Goal: Answer question/provide support

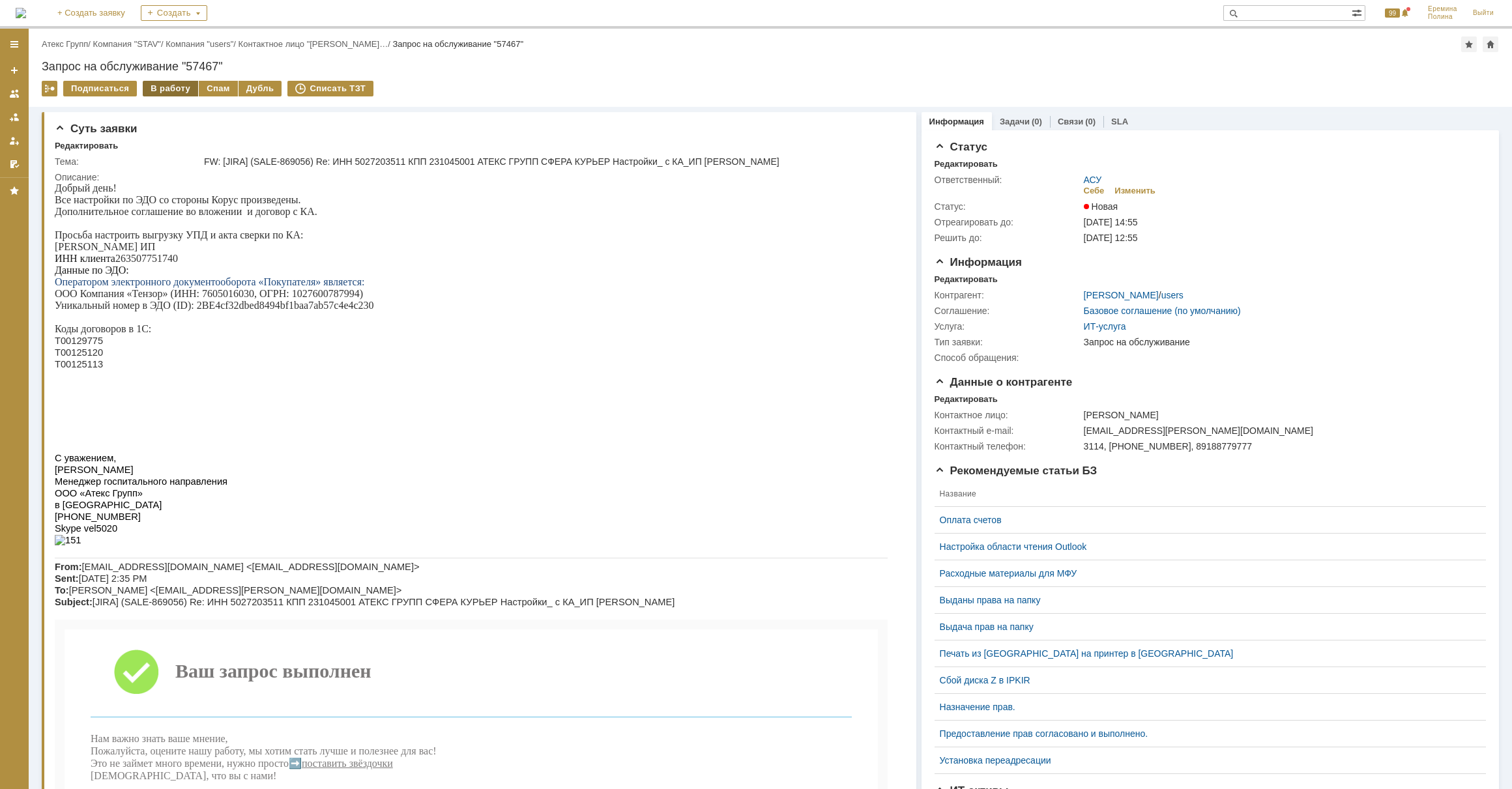
click at [178, 89] on div "В работу" at bounding box center [171, 89] width 56 height 16
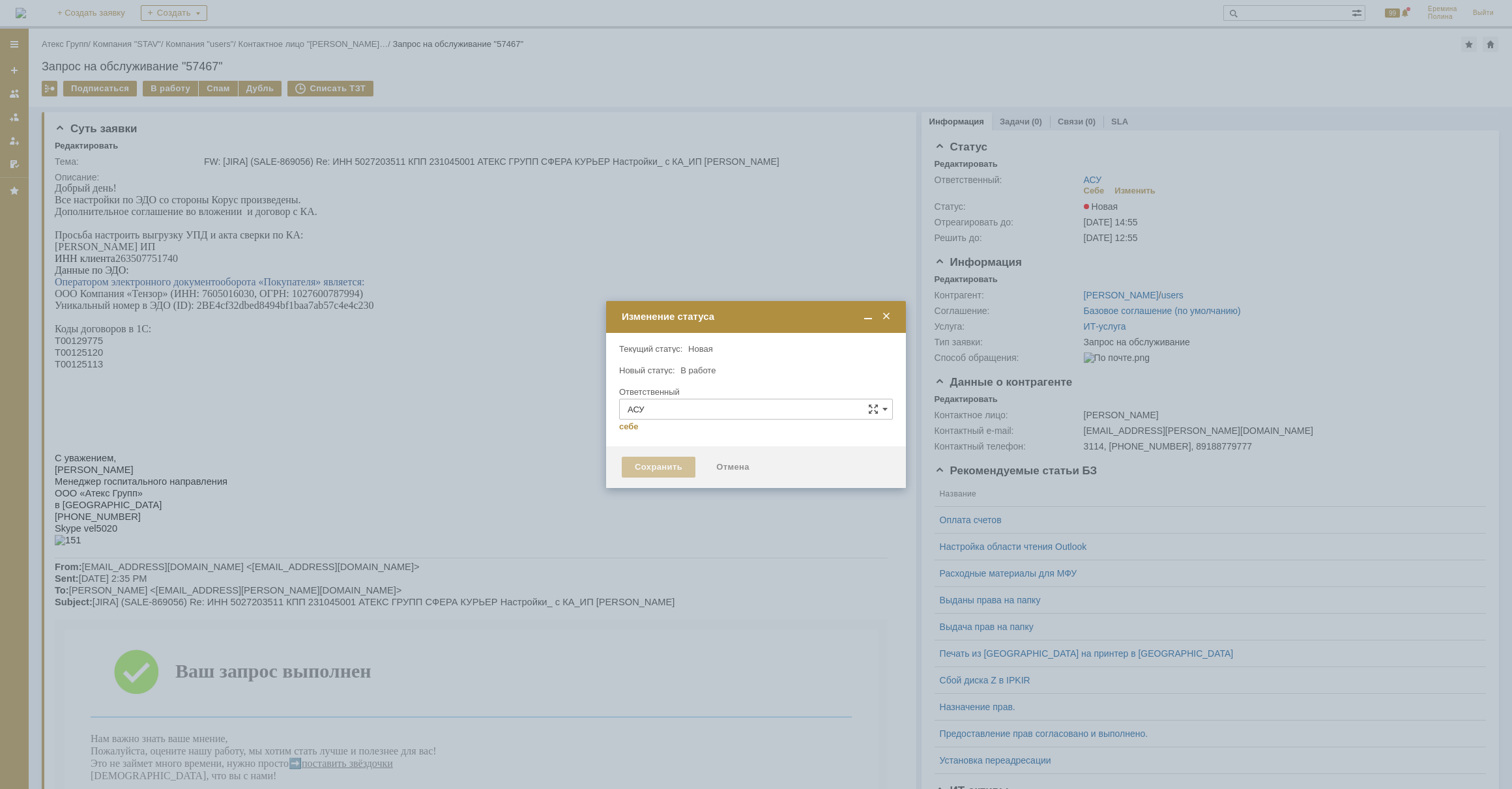
type input "[PERSON_NAME]"
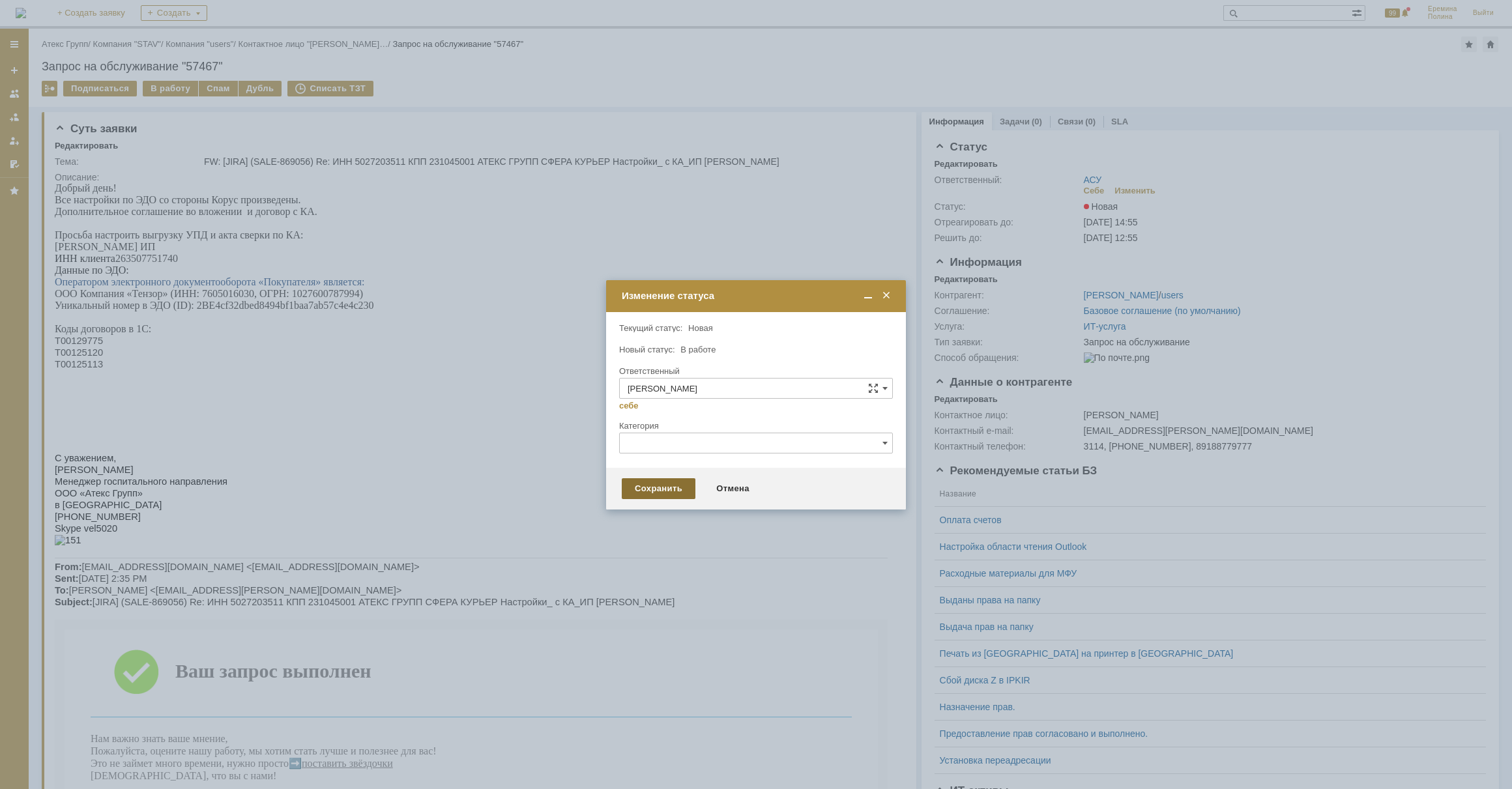
click at [685, 490] on div "Сохранить" at bounding box center [658, 489] width 73 height 21
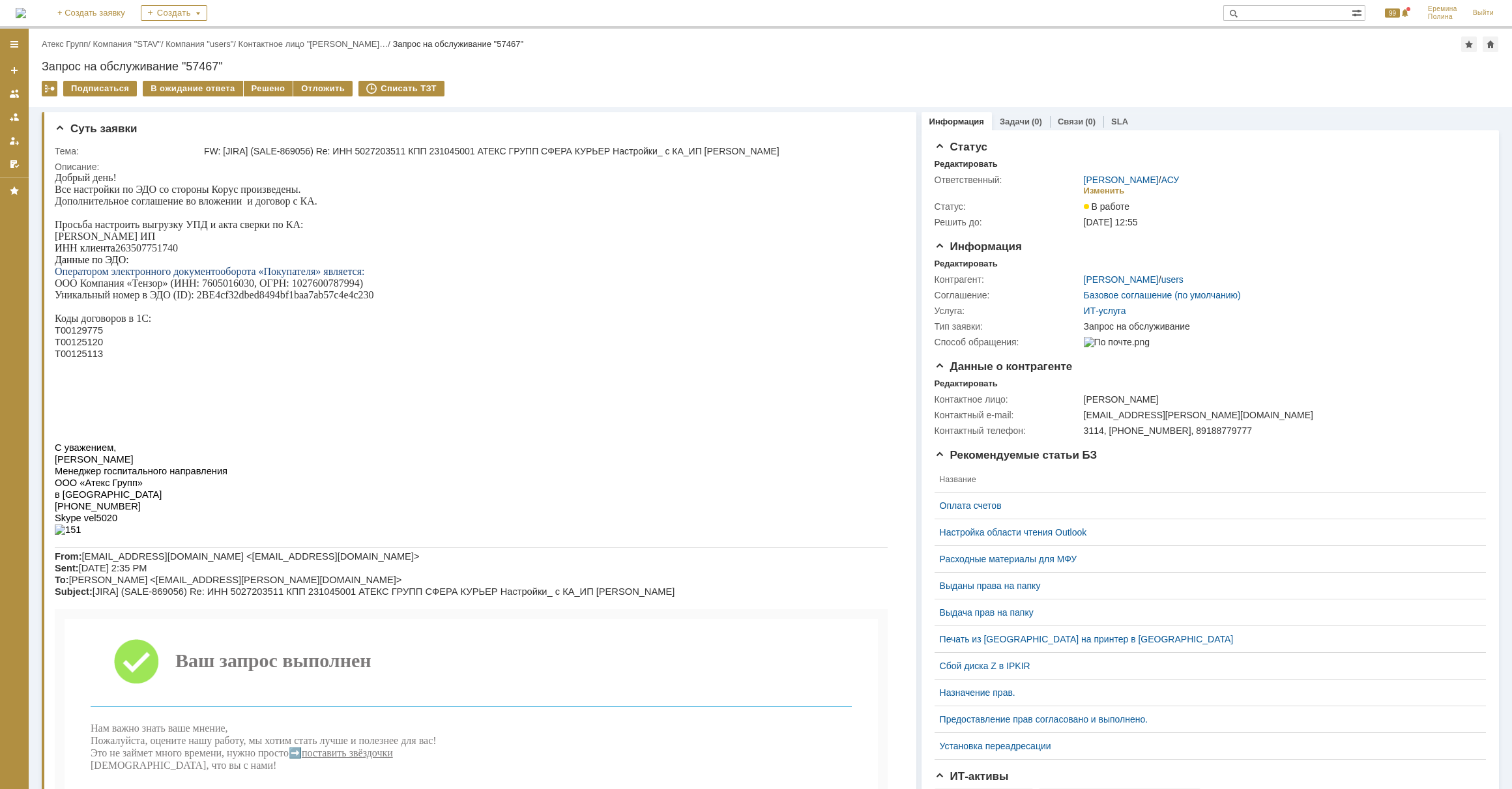
click at [179, 254] on p "ИНН клиента 263507751740" at bounding box center [471, 248] width 833 height 11
click at [168, 250] on p "ИНН клиента 263507751740" at bounding box center [471, 248] width 833 height 11
click at [167, 250] on p "ИНН клиента 263507751740" at bounding box center [471, 248] width 833 height 11
copy p "263507751740"
click at [392, 536] on p at bounding box center [471, 529] width 833 height 11
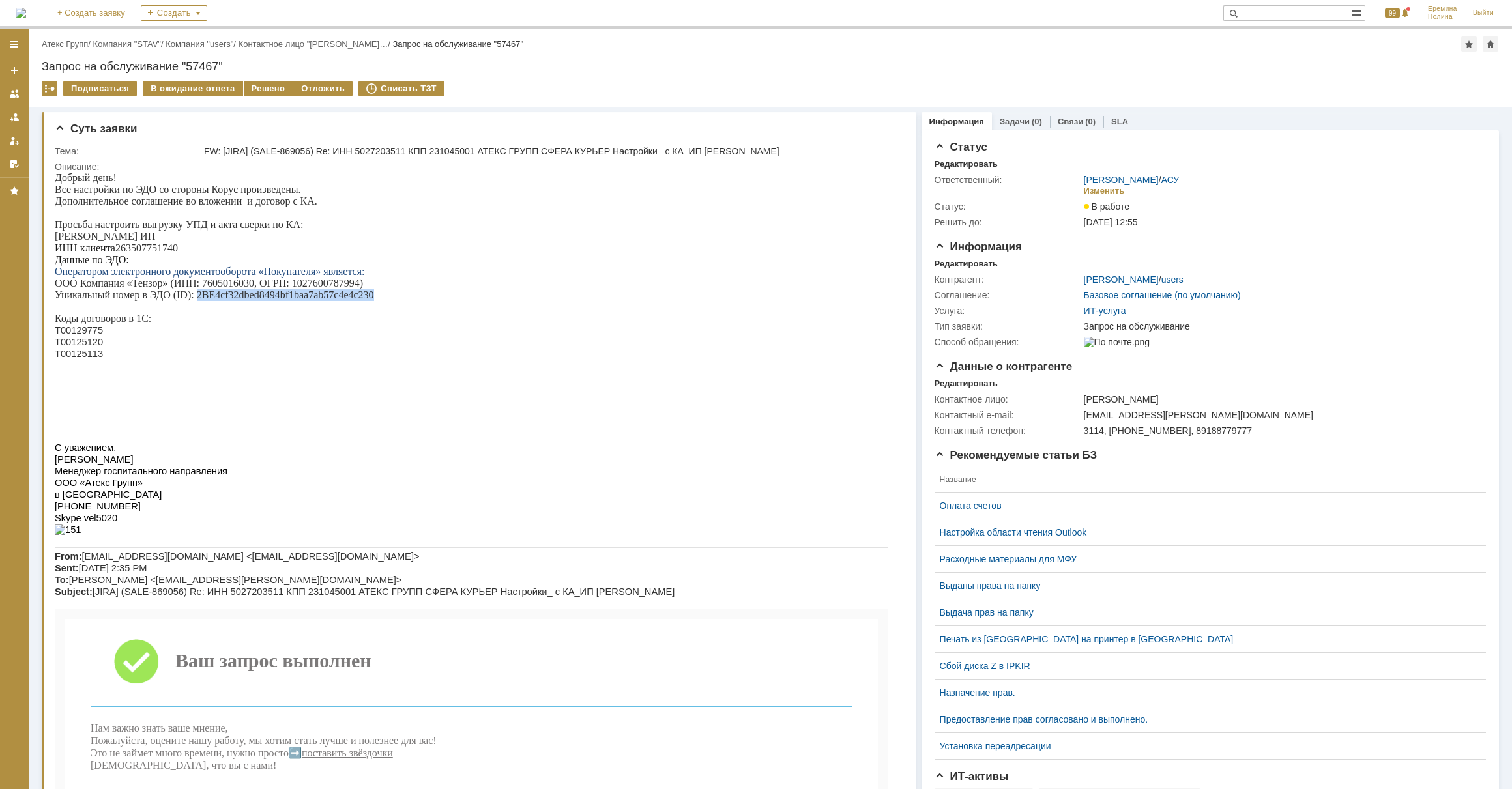
drag, startPoint x: 196, startPoint y: 301, endPoint x: 373, endPoint y: 307, distance: 177.1
click at [373, 301] on p "Уникальный номер в ЭДО (ID): 2BE4cf32dbed8494bf1baa7ab57c4e4c230" at bounding box center [471, 295] width 833 height 11
copy p "2BE4cf32dbed8494bf1baa7ab57c4e4c230"
click at [252, 88] on div "Решено" at bounding box center [268, 89] width 50 height 16
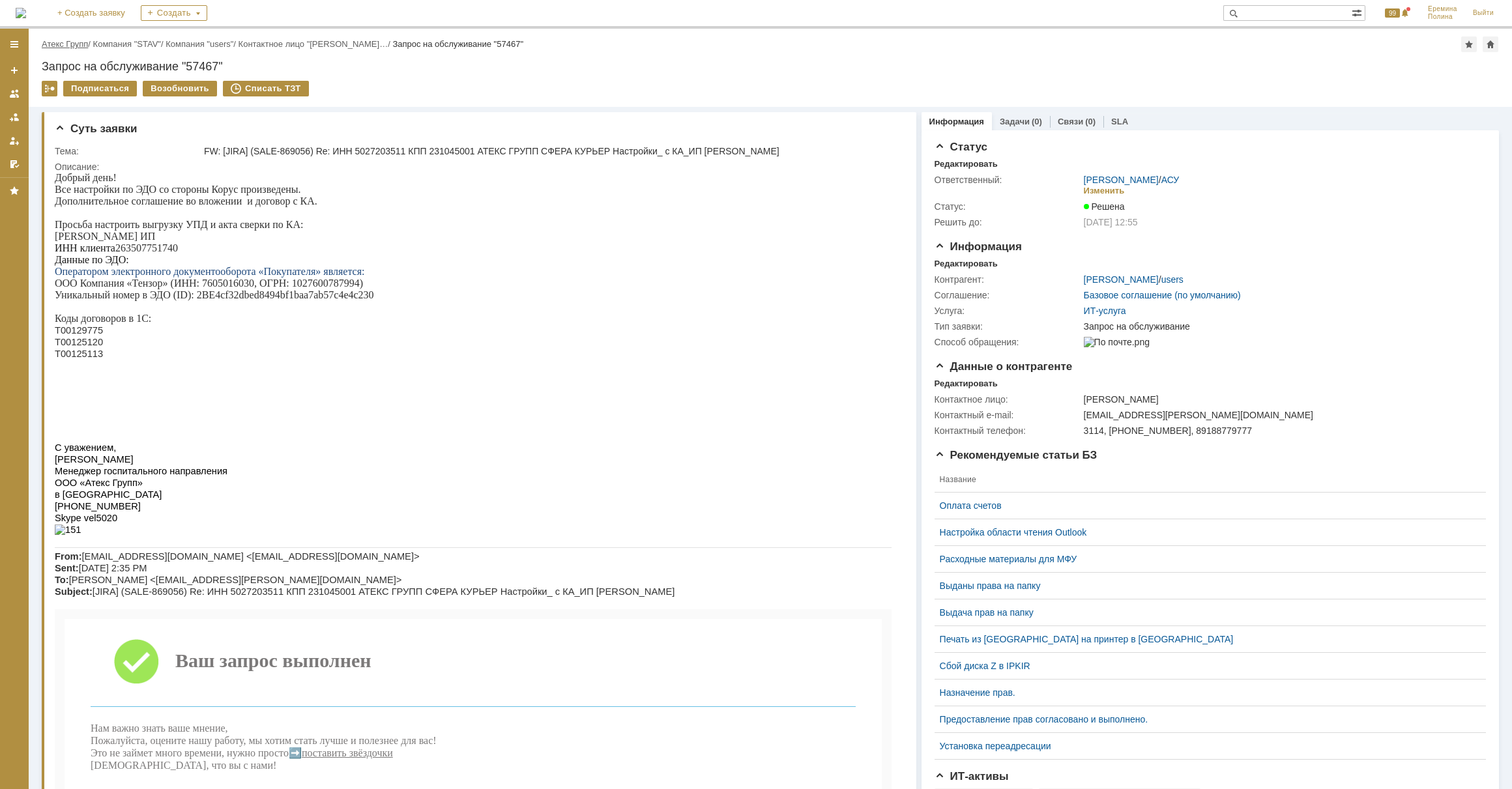
click at [73, 40] on link "Атекс Групп" at bounding box center [64, 44] width 46 height 9
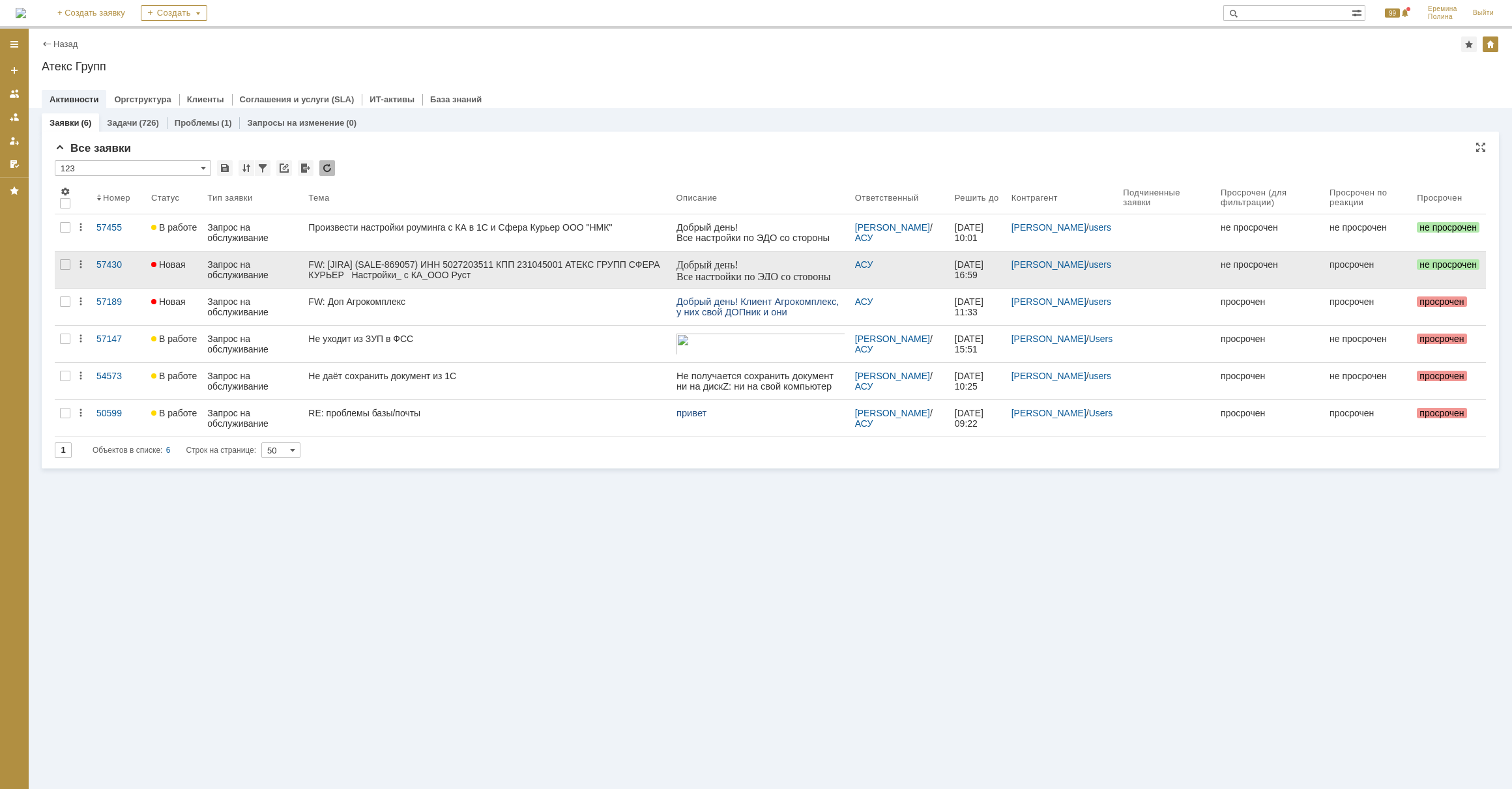
click at [365, 264] on div "FW: [JIRA] (SALE-869057) ИНН 5027203511 КПП 231045001 АТЕКС ГРУПП СФЕРА КУРЬЕР …" at bounding box center [486, 269] width 357 height 21
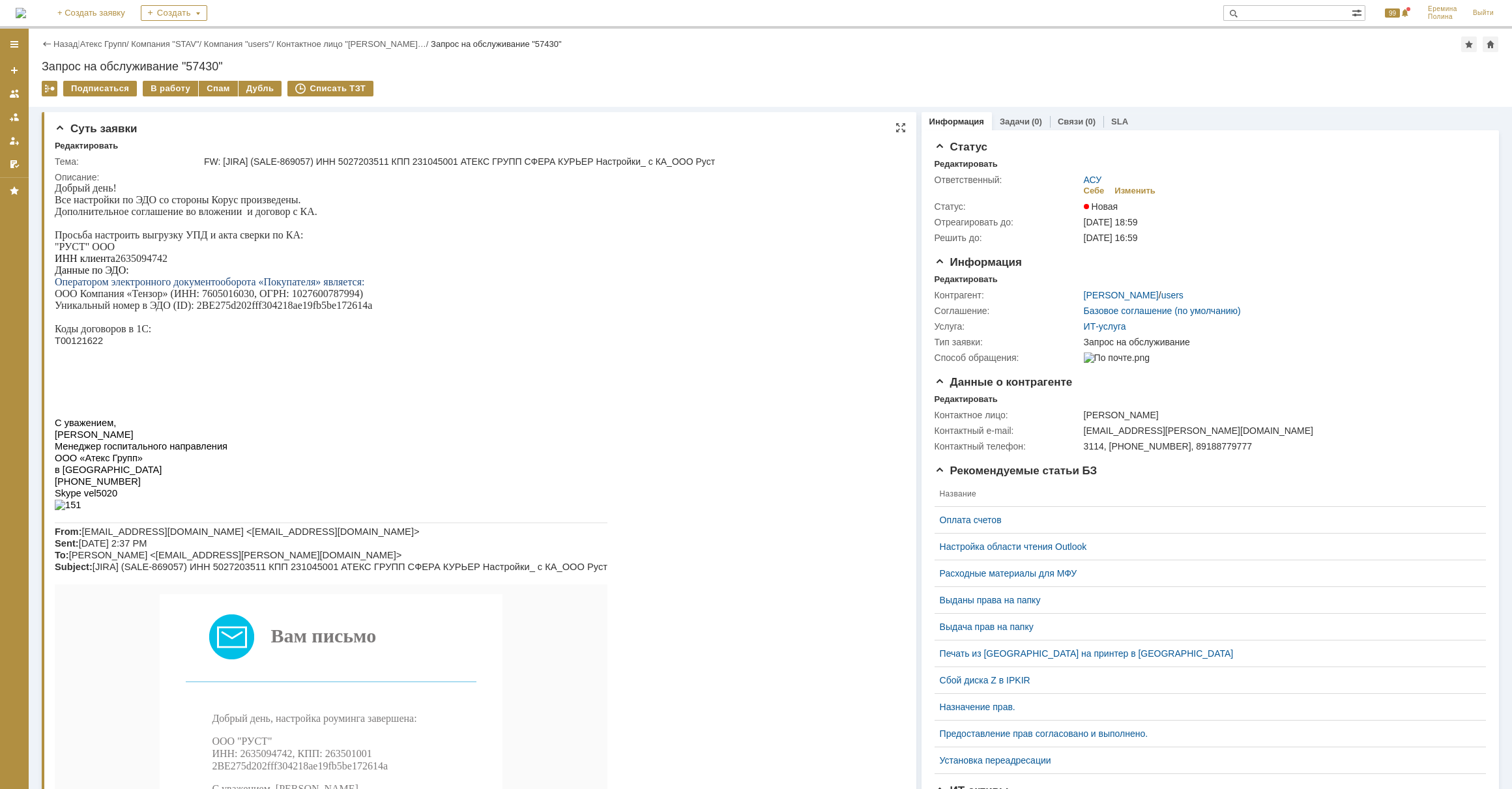
click at [134, 263] on p "ИНН клиента 2635094742" at bounding box center [331, 258] width 553 height 11
copy p "2635094742"
drag, startPoint x: 198, startPoint y: 309, endPoint x: 371, endPoint y: 309, distance: 173.0
click at [371, 309] on p "Уникальный номер в ЭДО (ID): 2BE275d202fff304218ae19fb5be172614a" at bounding box center [331, 305] width 553 height 11
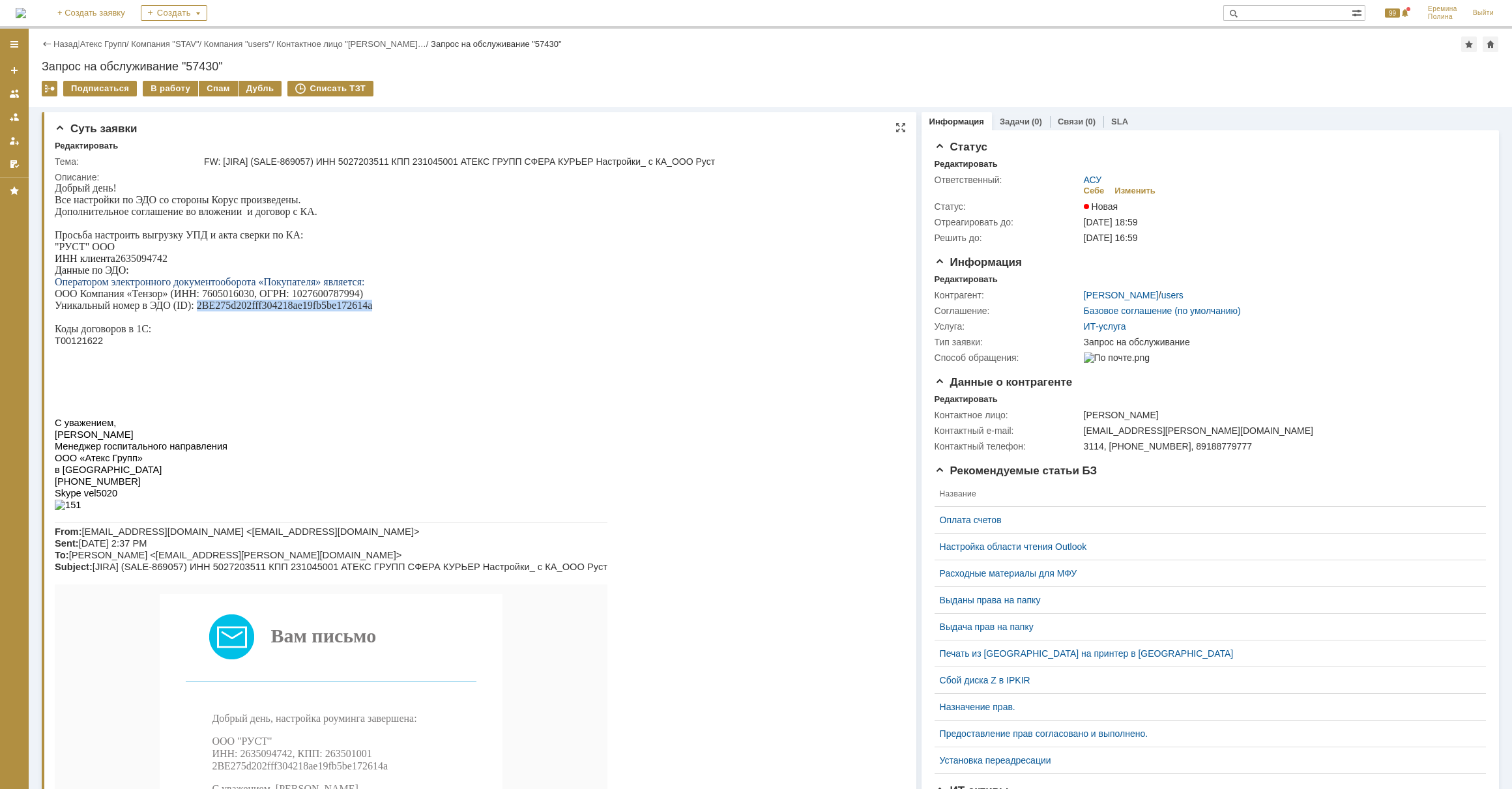
copy p "2BE275d202fff304218ae19fb5be172614a"
drag, startPoint x: 163, startPoint y: 89, endPoint x: 183, endPoint y: 72, distance: 26.2
click at [163, 89] on div "В работу" at bounding box center [171, 89] width 56 height 16
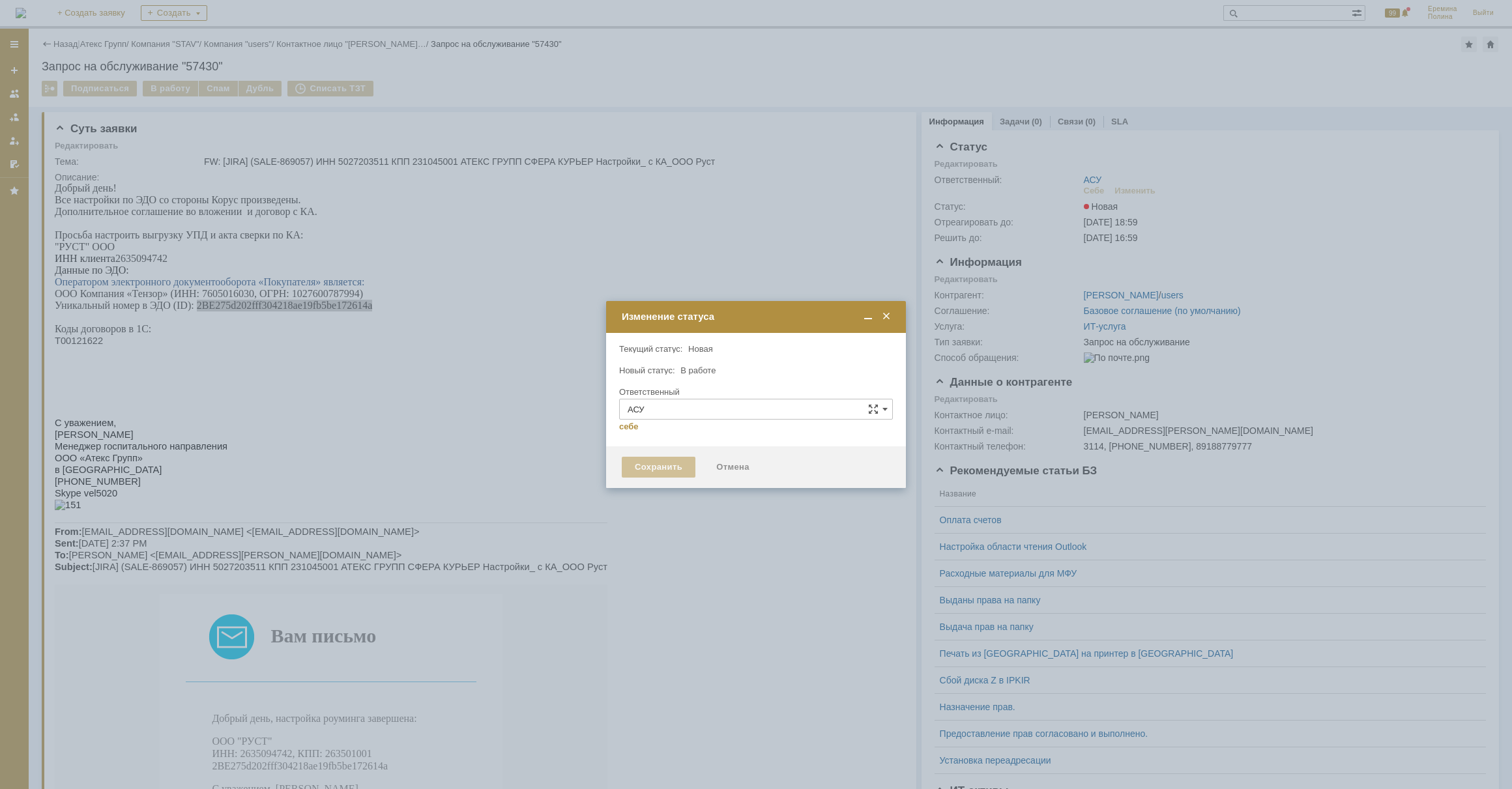
type input "[PERSON_NAME]"
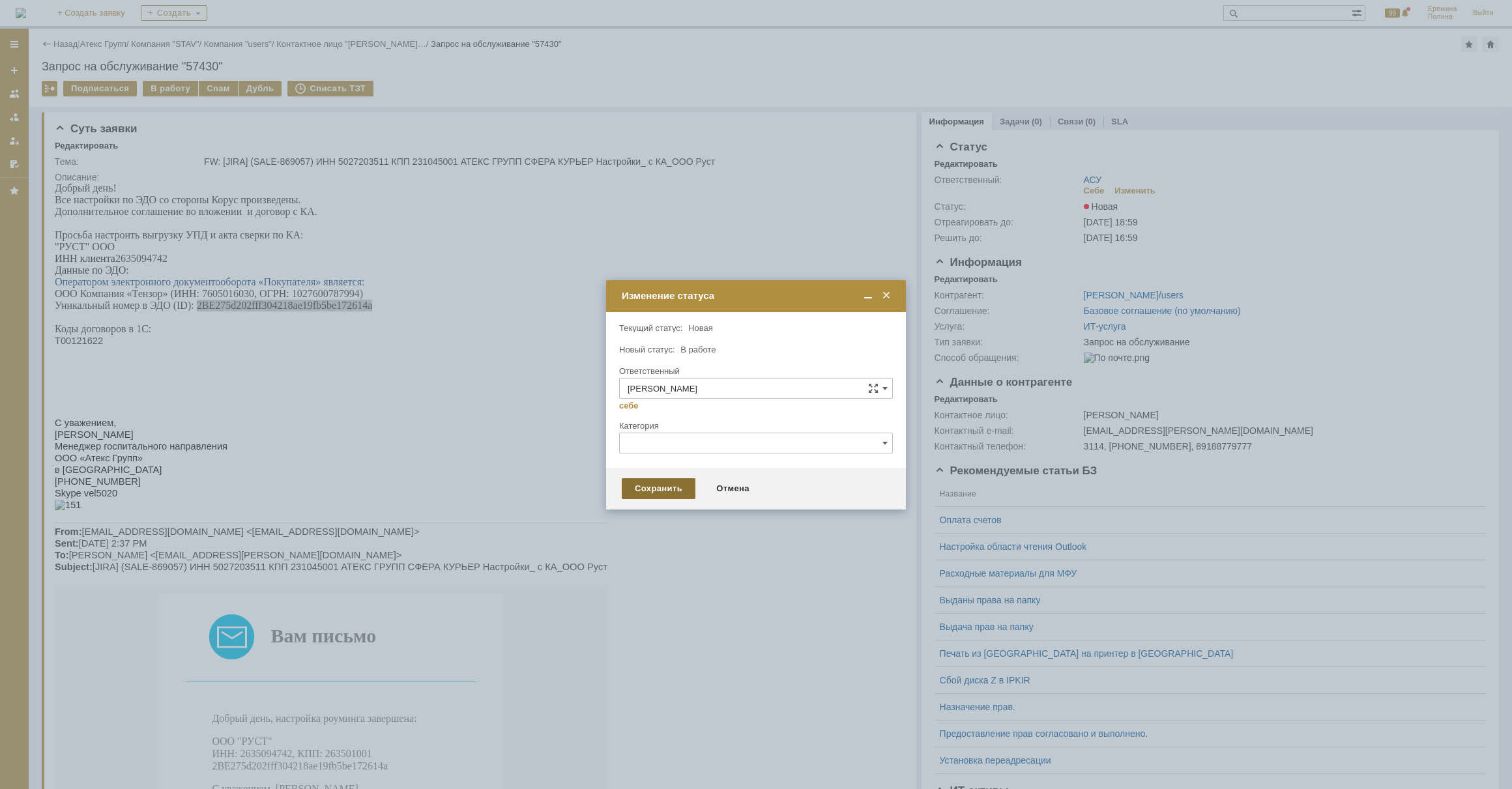
click at [661, 487] on div "Сохранить" at bounding box center [658, 489] width 73 height 21
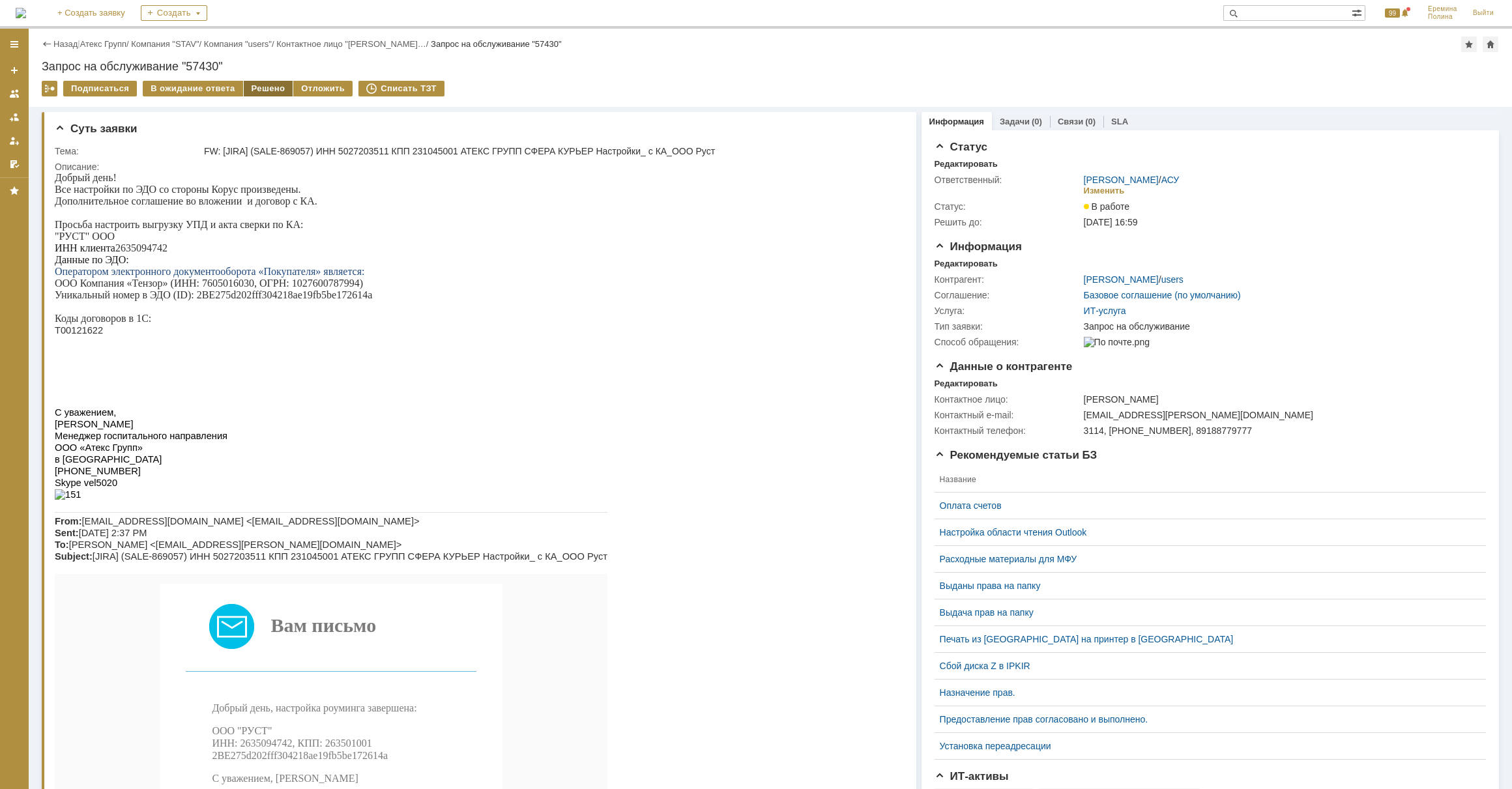
click at [248, 88] on div "Решено" at bounding box center [268, 89] width 50 height 16
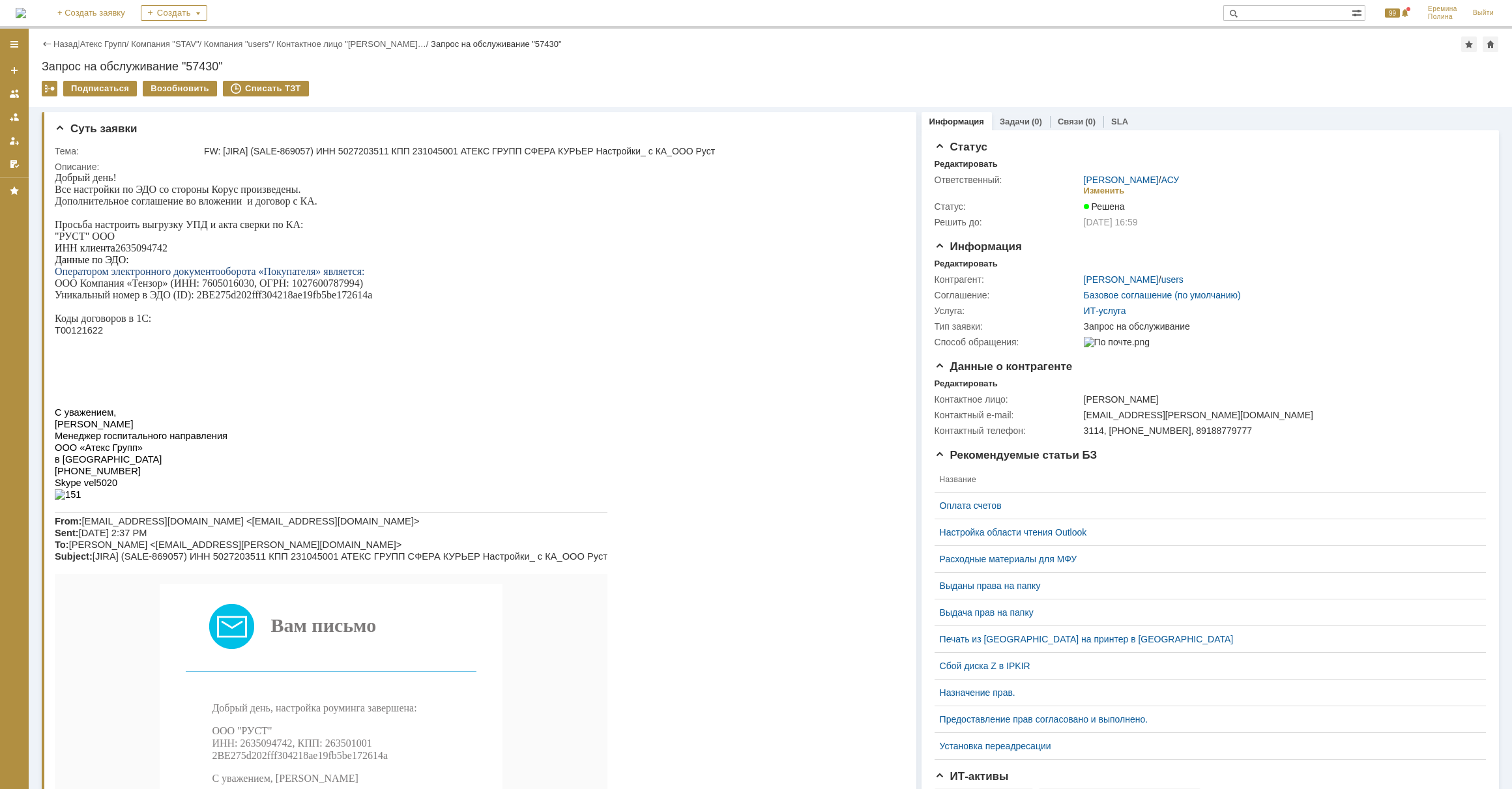
drag, startPoint x: 624, startPoint y: 47, endPoint x: 592, endPoint y: 54, distance: 32.8
click at [592, 54] on div "Назад | Атекс Групп / Компания "STAV" / Компания "users" / Контактное лицо "[PE…" at bounding box center [770, 67] width 1484 height 78
click at [123, 45] on link "Атекс Групп" at bounding box center [103, 44] width 46 height 9
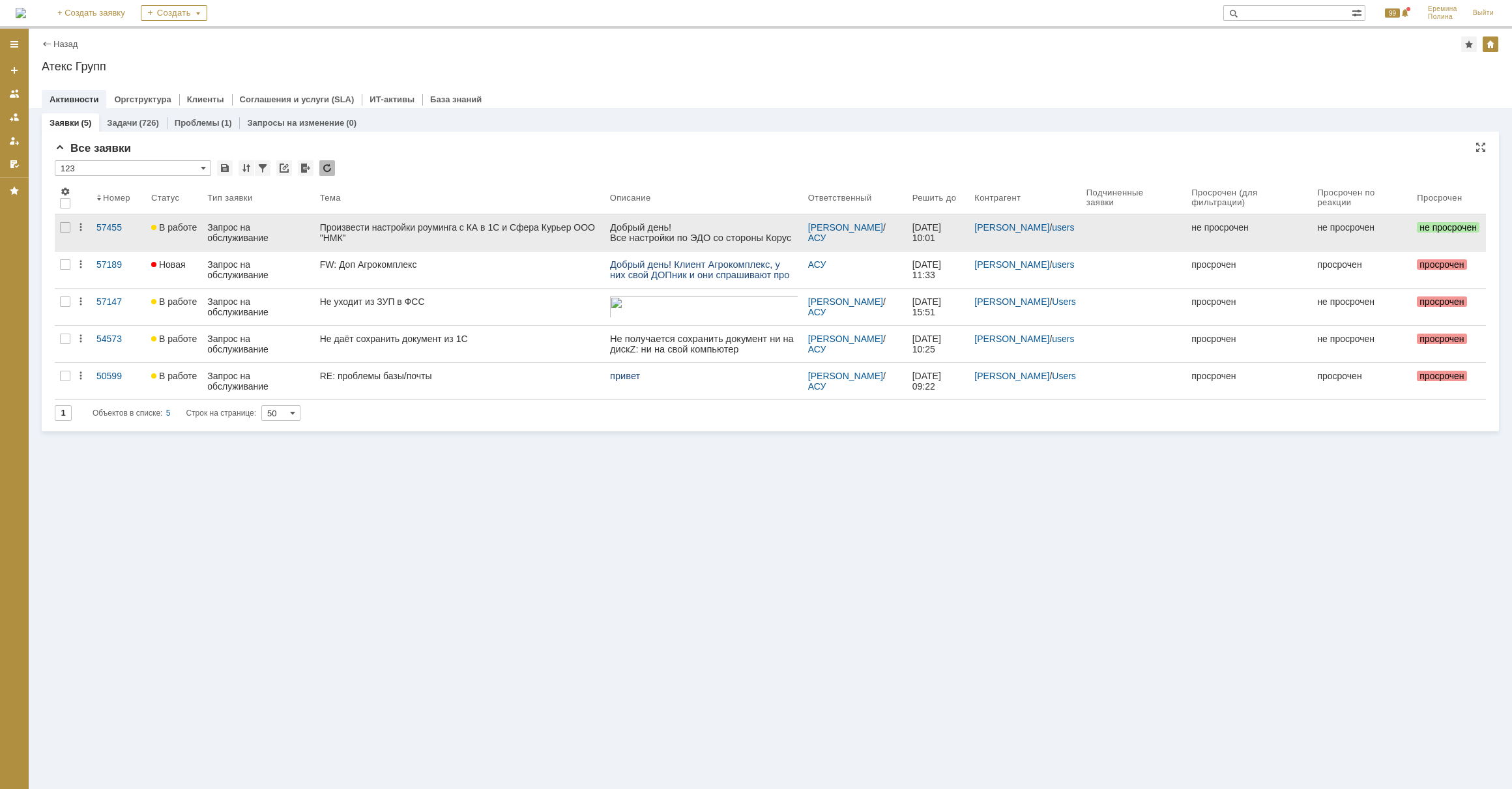
click at [378, 224] on div "Произвести настройки роуминга с КА в 1С и Сфера Курьер ООО "НМК"" at bounding box center [460, 233] width 280 height 21
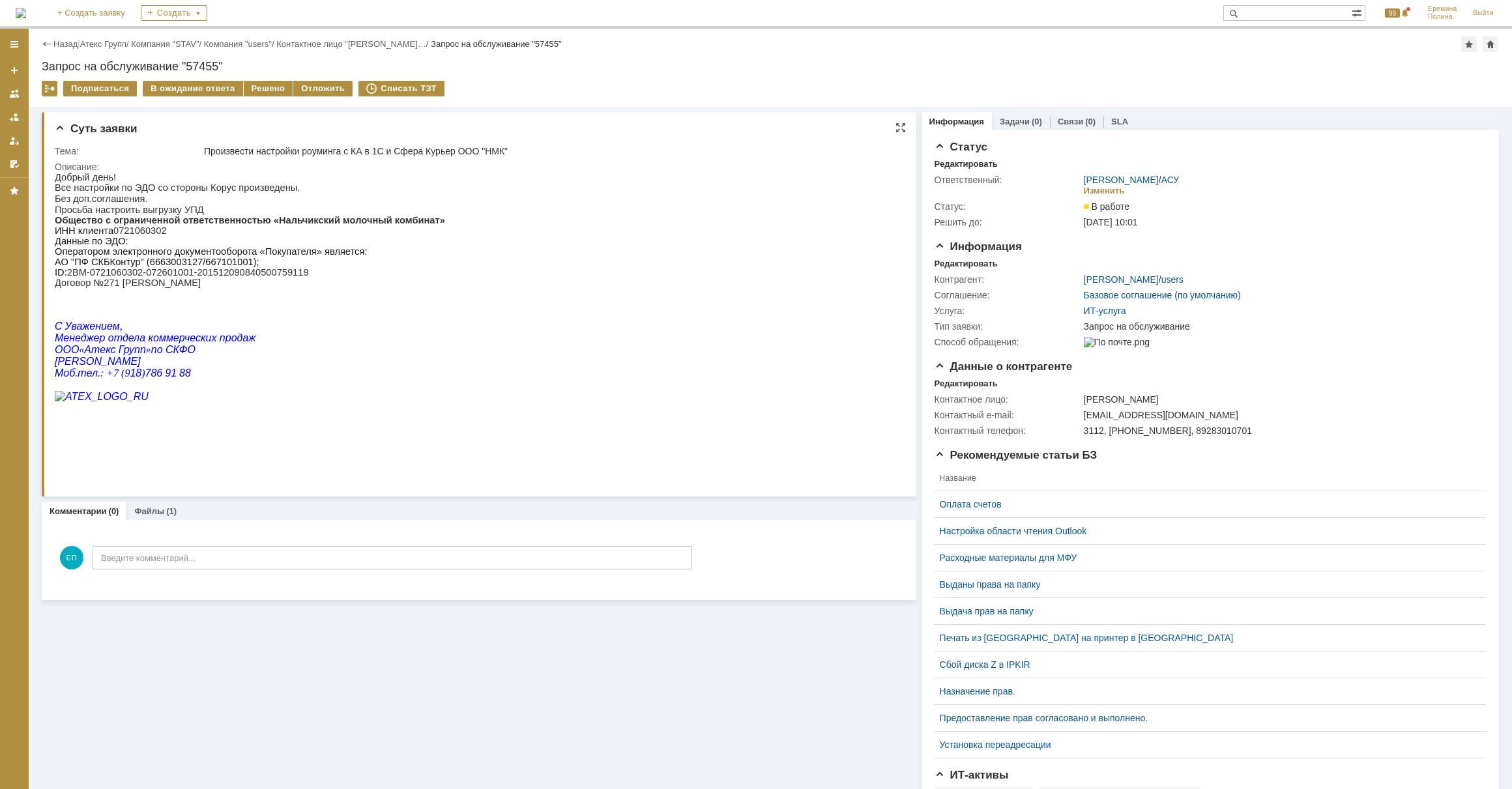
click at [151, 235] on p "Общество с ограниченной ответственностью «Нальчикский молочный комбинат» ИНН кл…" at bounding box center [250, 225] width 390 height 21
copy p "0721060302"
click at [70, 280] on p "АО "ПФ СКБКонтур" (6663003127/667101001); ID: 2BM-0721060302-072601001-20151209…" at bounding box center [250, 272] width 390 height 31
drag, startPoint x: 68, startPoint y: 281, endPoint x: 288, endPoint y: 284, distance: 220.0
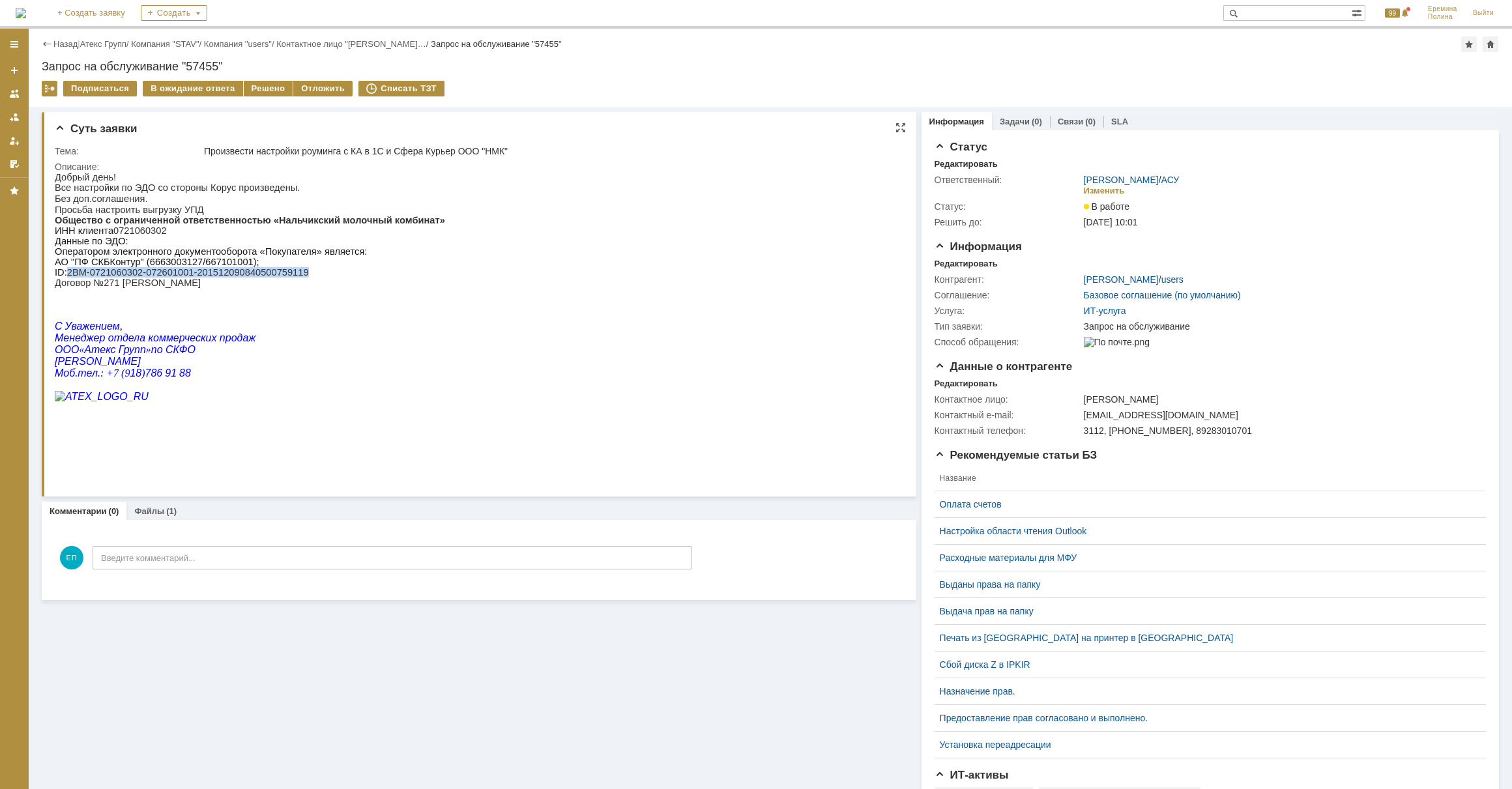
click at [288, 284] on p "АО "ПФ СКБКонтур" (6663003127/667101001); ID: 2BM-0721060302-072601001-20151209…" at bounding box center [250, 272] width 390 height 31
copy p "2BM-0721060302-072601001-201512090840500759119"
click at [146, 232] on p "Общество с ограниченной ответственностью «Нальчикский молочный комбинат» ИНН кл…" at bounding box center [250, 225] width 390 height 21
click at [250, 81] on div "Решено" at bounding box center [268, 89] width 50 height 16
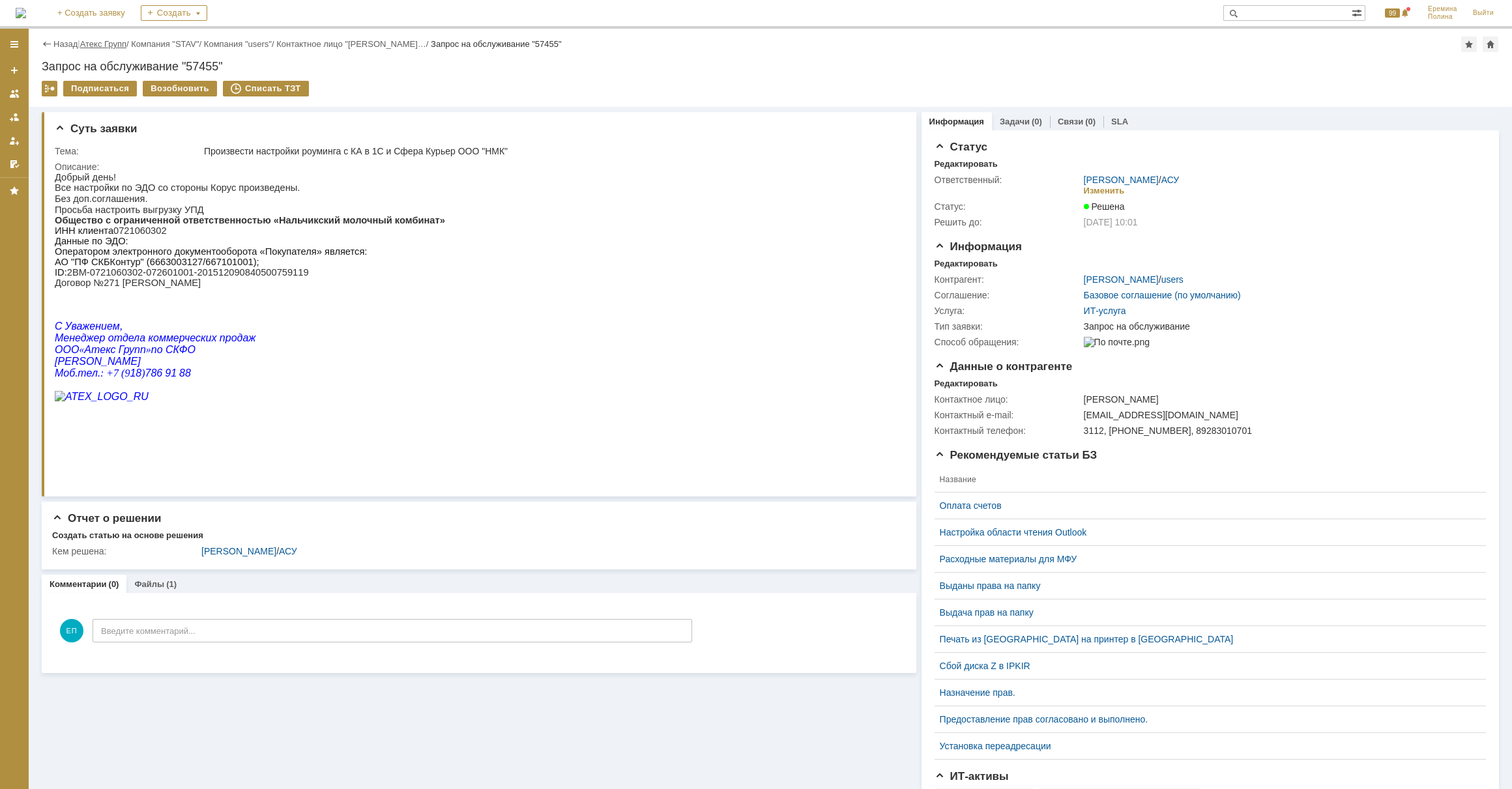
click at [111, 40] on link "Атекс Групп" at bounding box center [103, 44] width 46 height 9
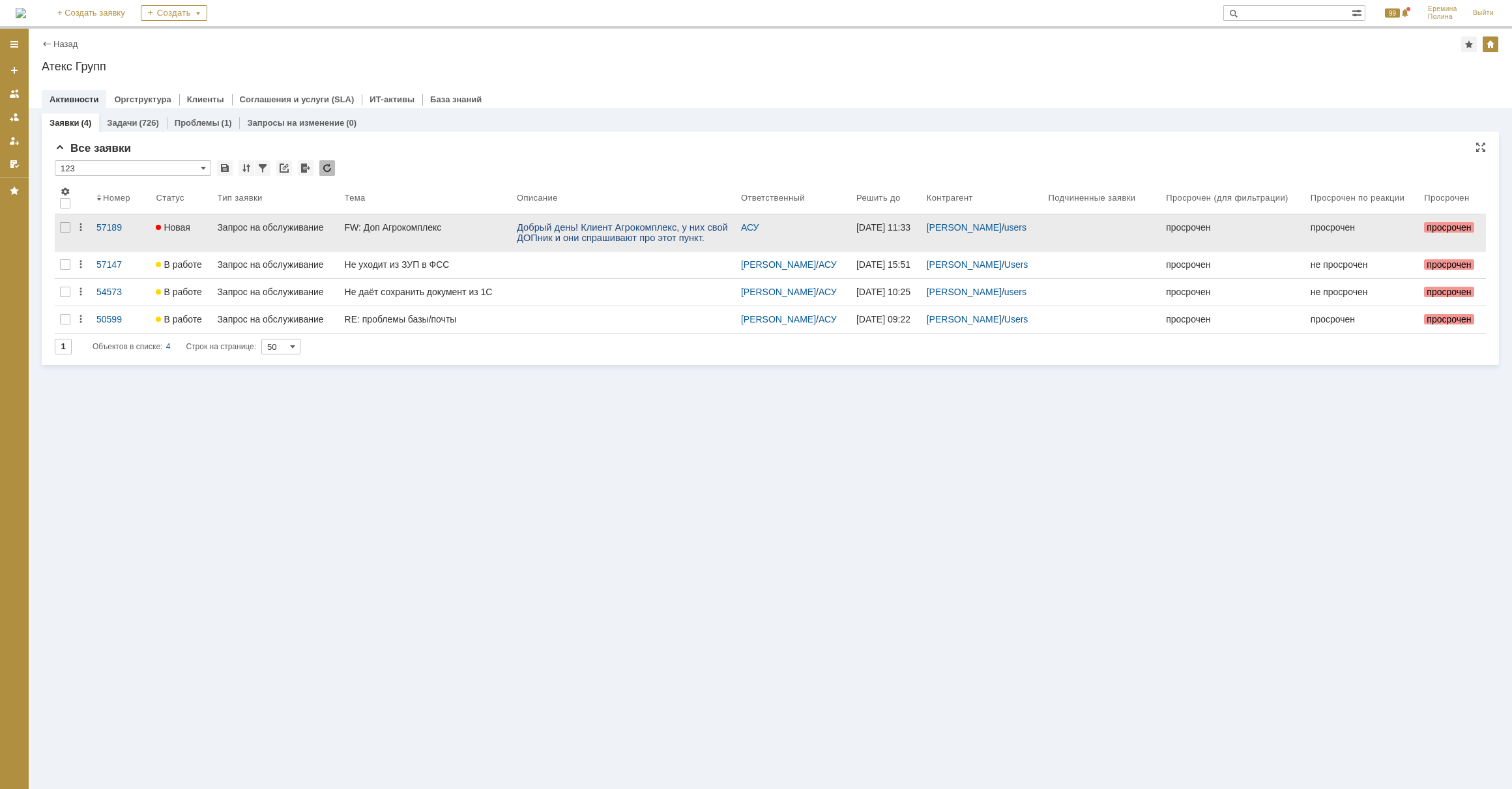
click at [401, 225] on div "FW: Доп Агрокомплекс" at bounding box center [426, 227] width 162 height 10
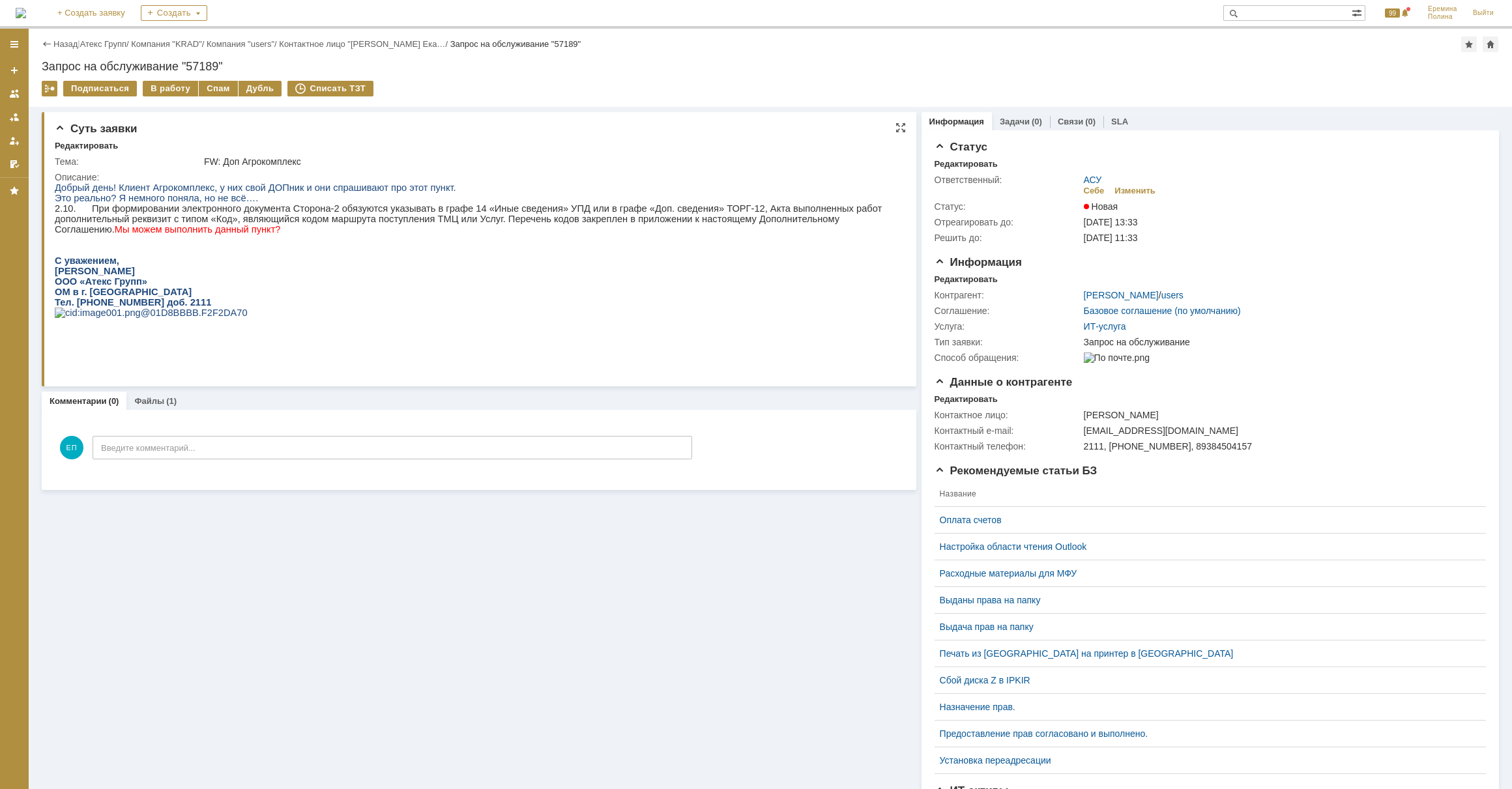
click at [677, 229] on p "2.10. При формировании электронного документа Сторона-2 обязуются указывать в г…" at bounding box center [476, 218] width 842 height 31
